Goal: Use online tool/utility: Use online tool/utility

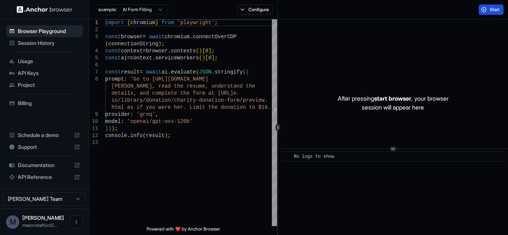
click at [497, 12] on span "Start" at bounding box center [495, 10] width 10 height 6
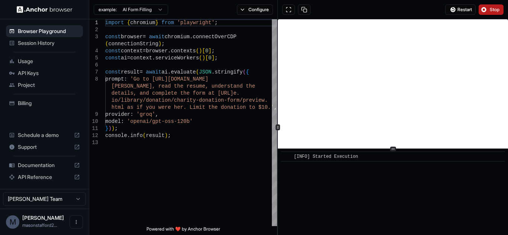
scroll to position [5, 0]
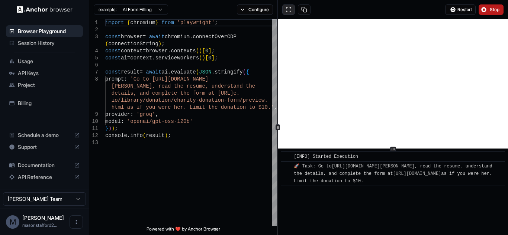
click at [288, 7] on button at bounding box center [288, 9] width 13 height 10
